Goal: Navigation & Orientation: Find specific page/section

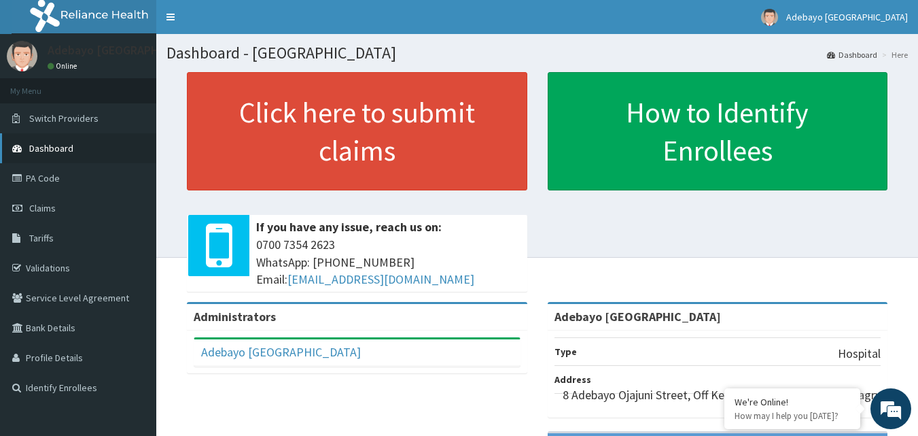
click at [54, 146] on span "Dashboard" at bounding box center [51, 148] width 44 height 12
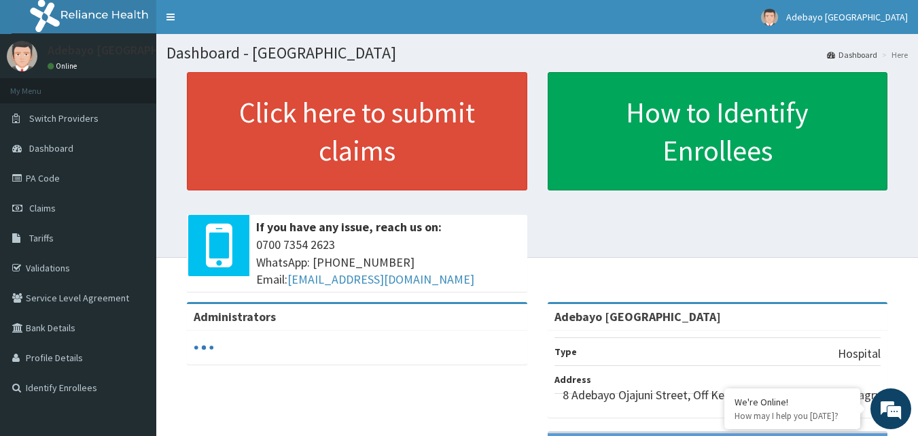
click at [61, 148] on span "Dashboard" at bounding box center [51, 148] width 44 height 12
click at [317, 334] on div at bounding box center [357, 347] width 341 height 34
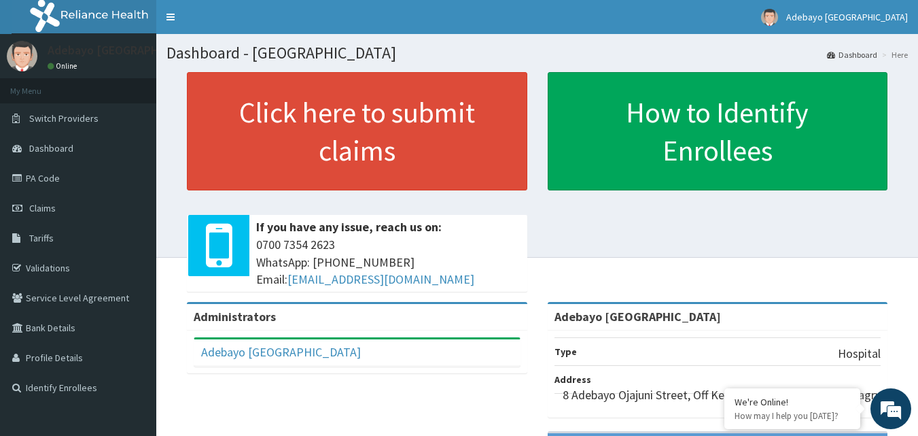
click at [317, 334] on div "Adebayo [GEOGRAPHIC_DATA] Full Name [PERSON_NAME] [GEOGRAPHIC_DATA] Email Addre…" at bounding box center [357, 351] width 341 height 43
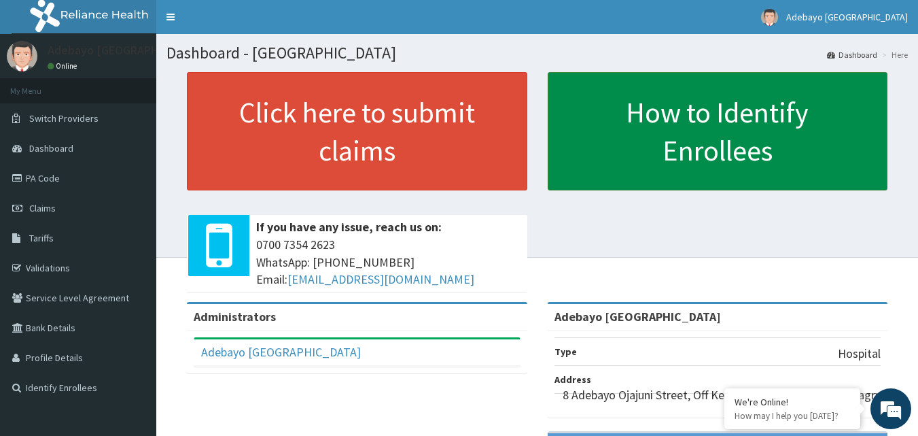
click at [707, 166] on link "How to Identify Enrollees" at bounding box center [718, 131] width 341 height 118
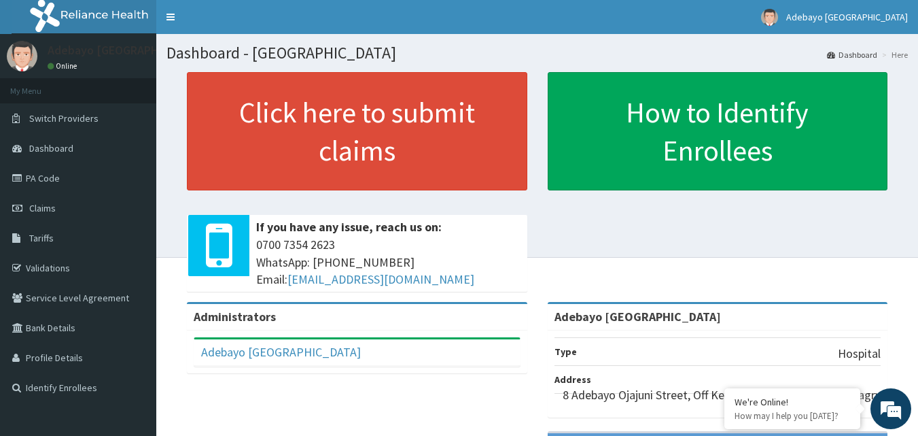
click at [899, 54] on li "Here" at bounding box center [893, 55] width 29 height 12
click at [890, 58] on li "Here" at bounding box center [893, 55] width 29 height 12
click at [873, 54] on link "Dashboard" at bounding box center [852, 55] width 50 height 12
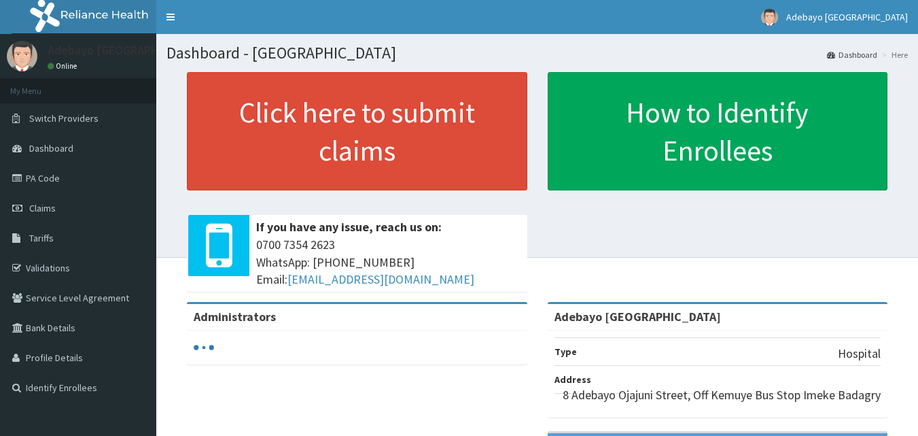
click at [900, 58] on li "Here" at bounding box center [893, 55] width 29 height 12
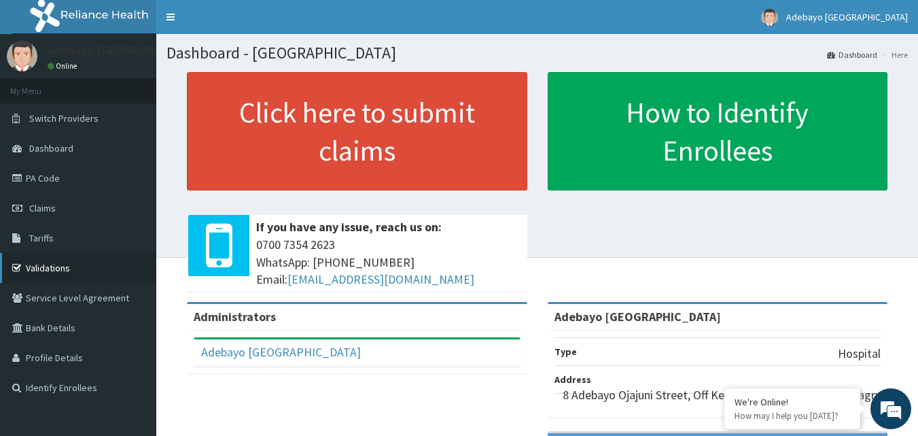
click at [50, 269] on link "Validations" at bounding box center [78, 268] width 156 height 30
click at [351, 319] on div "Administrators" at bounding box center [357, 317] width 341 height 27
click at [397, 353] on div "Adebayo [GEOGRAPHIC_DATA]" at bounding box center [357, 352] width 326 height 27
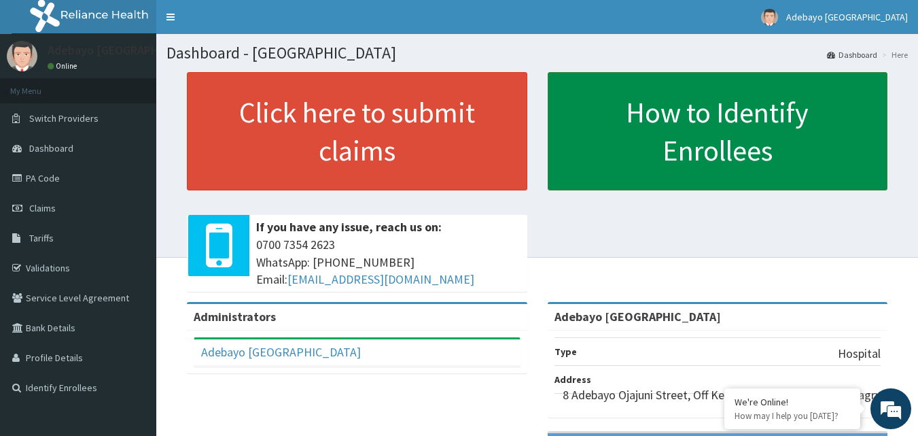
click at [838, 115] on link "How to Identify Enrollees" at bounding box center [718, 131] width 341 height 118
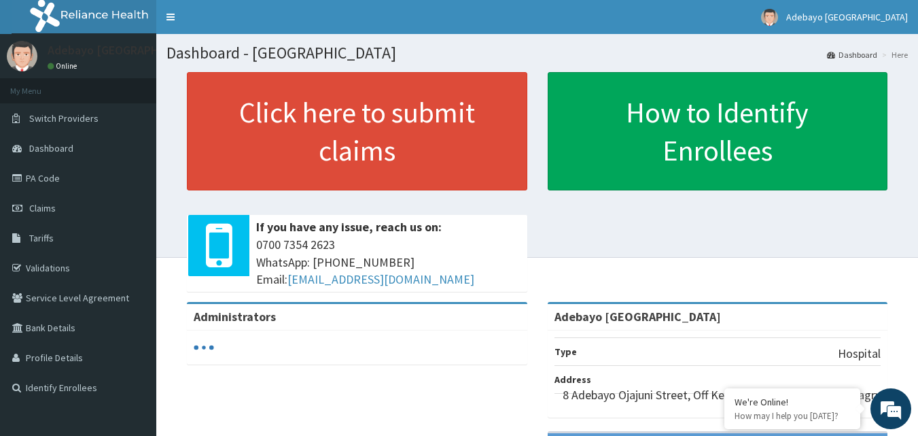
click at [222, 342] on div at bounding box center [357, 347] width 327 height 20
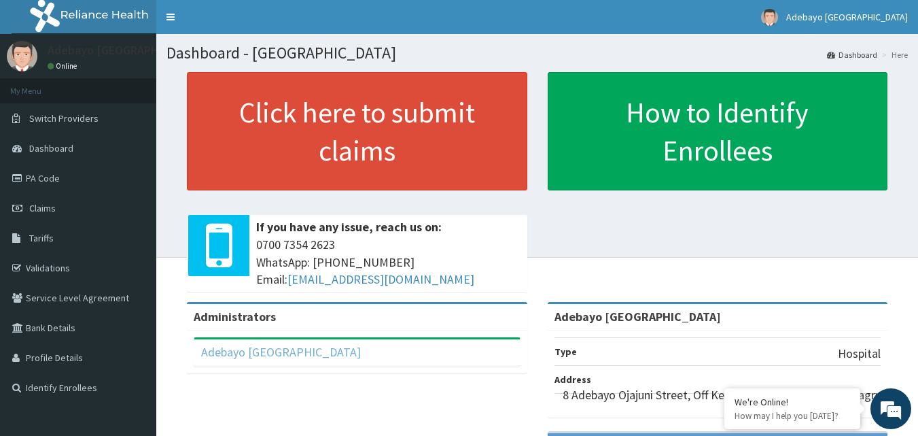
click at [217, 356] on link "Adebayo [GEOGRAPHIC_DATA]" at bounding box center [281, 352] width 160 height 16
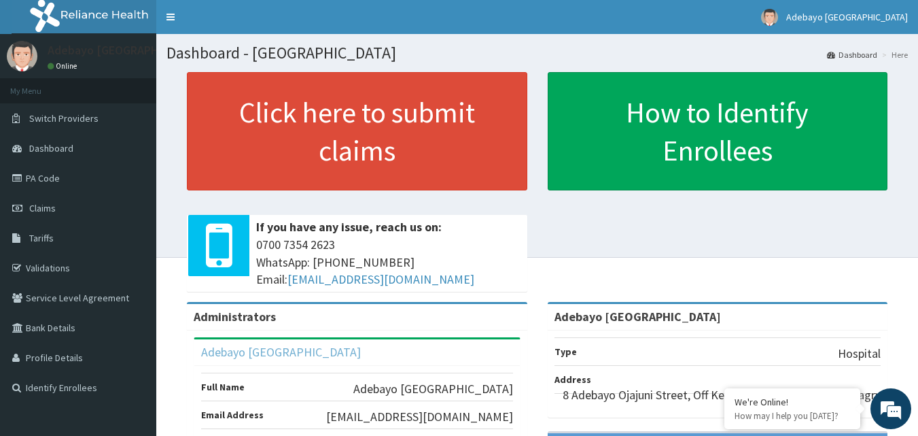
click at [347, 345] on link "Adebayo [GEOGRAPHIC_DATA]" at bounding box center [281, 352] width 160 height 16
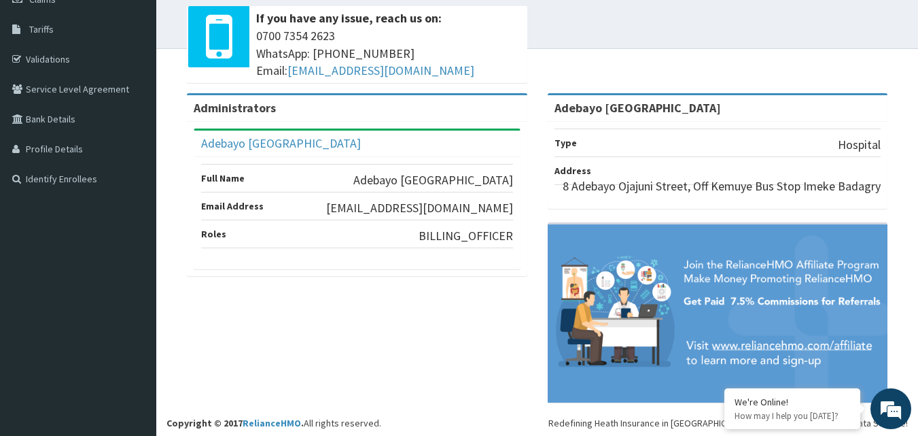
scroll to position [213, 0]
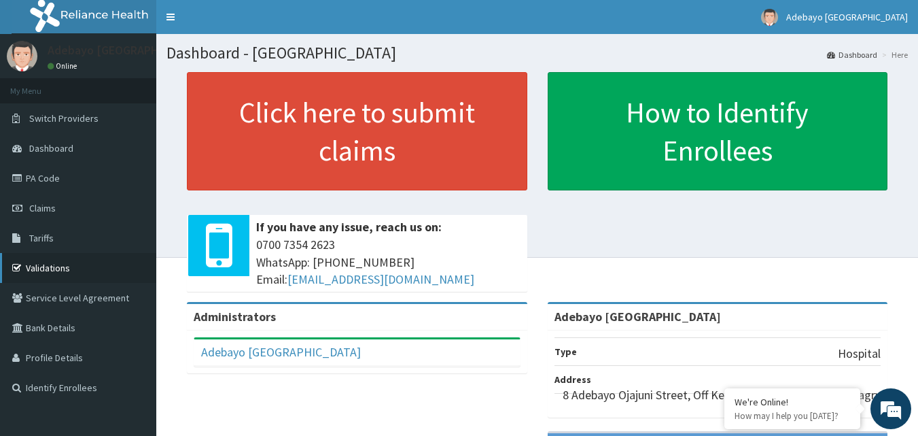
click at [31, 271] on link "Validations" at bounding box center [78, 268] width 156 height 30
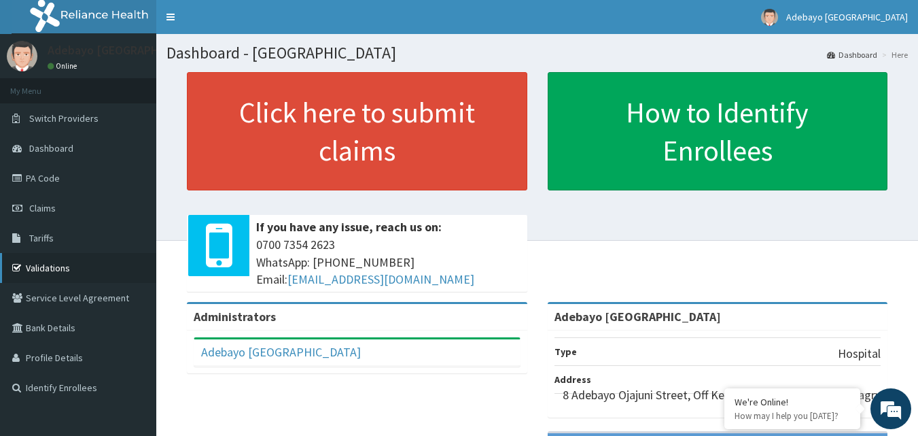
click at [65, 263] on link "Validations" at bounding box center [78, 268] width 156 height 30
